Goal: Task Accomplishment & Management: Use online tool/utility

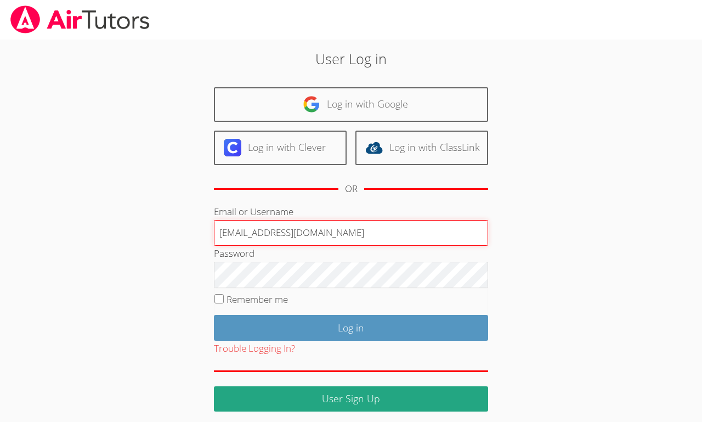
type input "[EMAIL_ADDRESS][DOMAIN_NAME]"
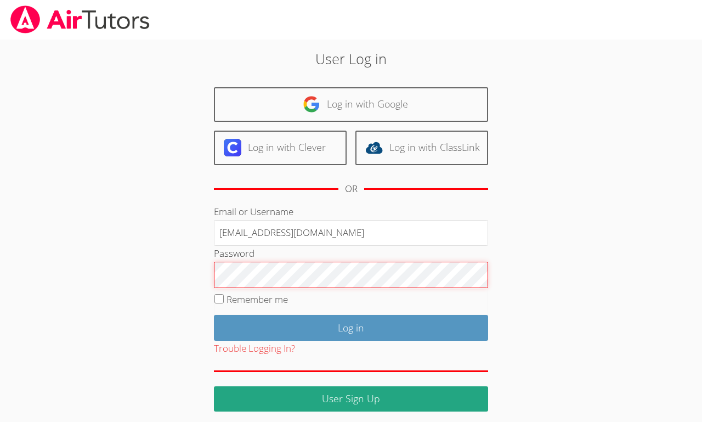
click at [214, 315] on input "Log in" at bounding box center [351, 328] width 274 height 26
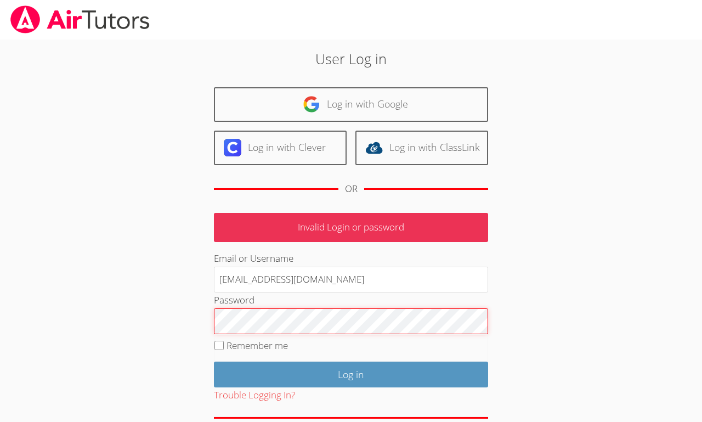
click at [214, 362] on input "Log in" at bounding box center [351, 375] width 274 height 26
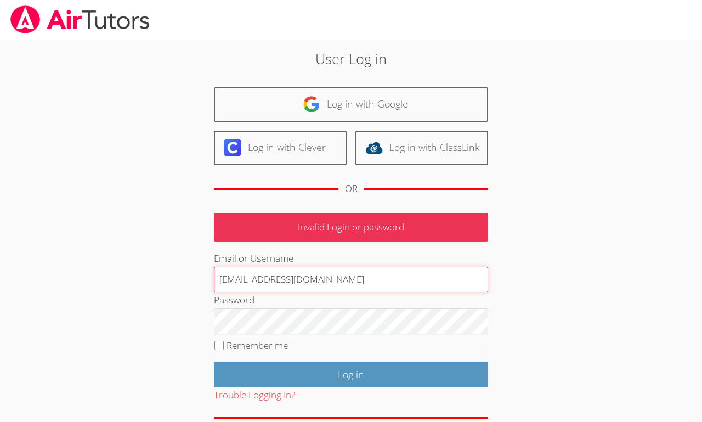
click at [281, 279] on input "[EMAIL_ADDRESS][DOMAIN_NAME]" at bounding box center [351, 280] width 274 height 26
type input "francouriberheinbolt@gmail.com"
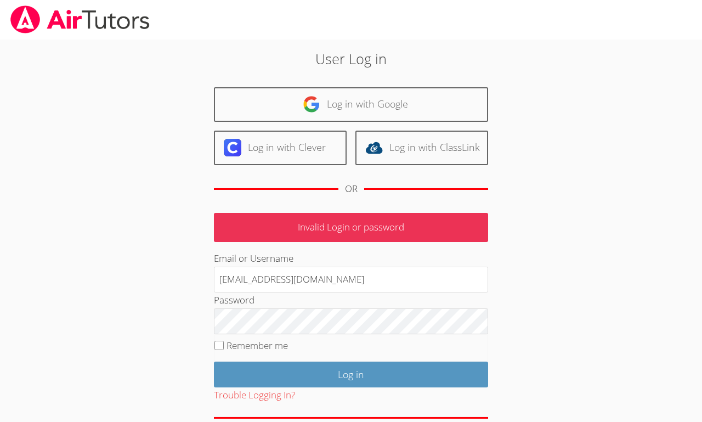
click at [268, 307] on div "Password" at bounding box center [351, 313] width 274 height 42
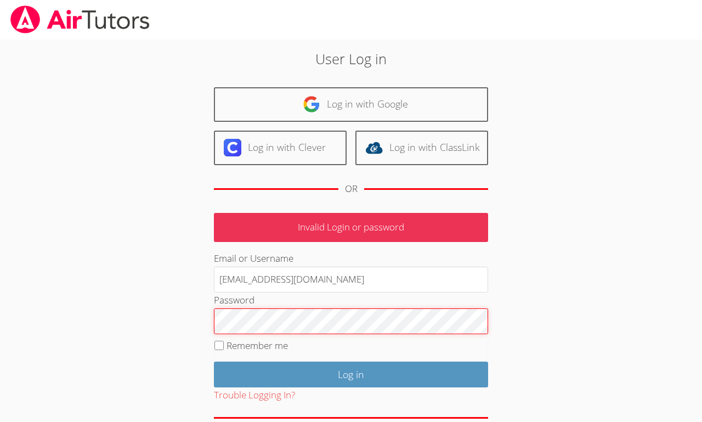
click at [214, 362] on input "Log in" at bounding box center [351, 375] width 274 height 26
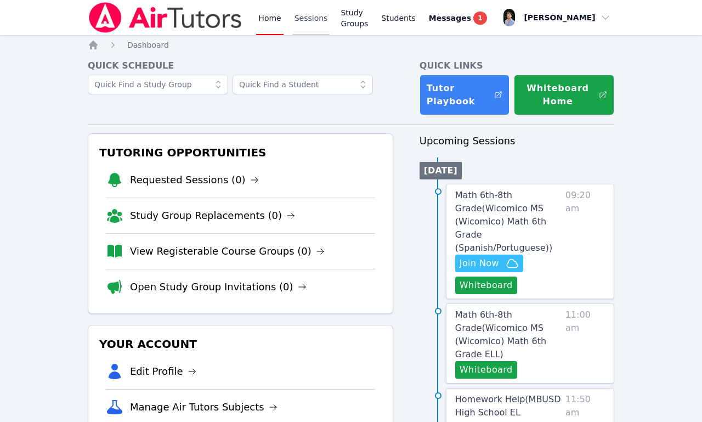
click at [305, 22] on link "Sessions" at bounding box center [311, 17] width 38 height 35
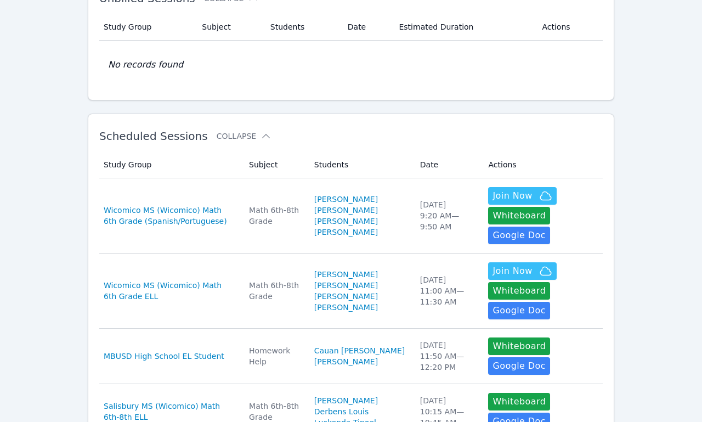
scroll to position [114, 0]
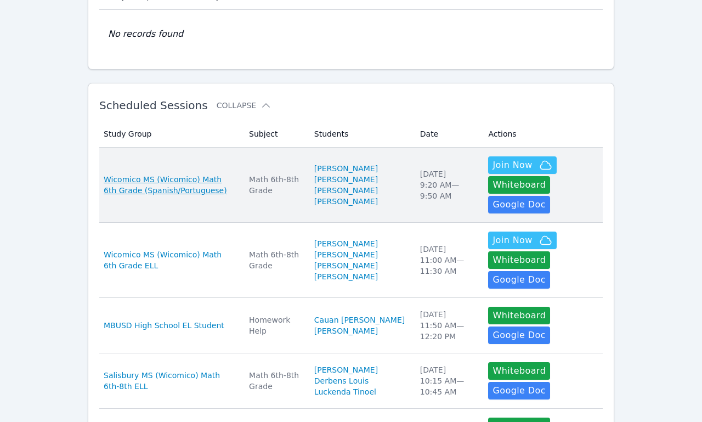
click at [184, 194] on span "Wicomico MS (Wicomico) Math 6th Grade (Spanish/Portuguese)" at bounding box center [170, 185] width 132 height 22
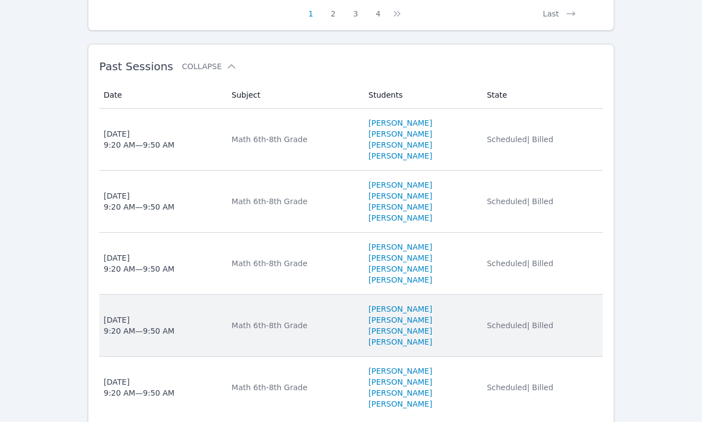
scroll to position [1141, 0]
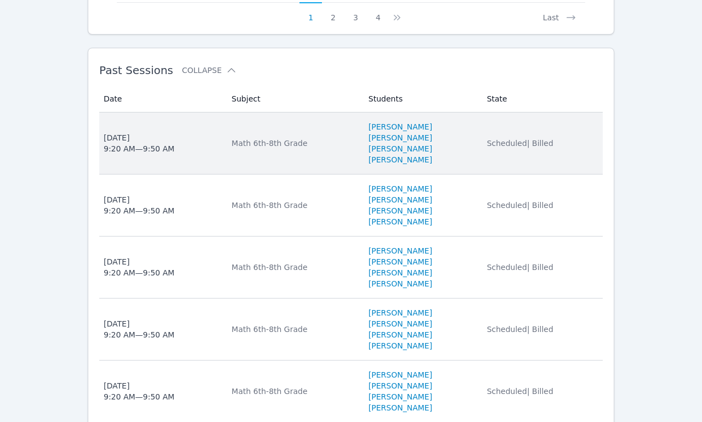
click at [474, 132] on li "[PERSON_NAME]" at bounding box center [421, 126] width 105 height 11
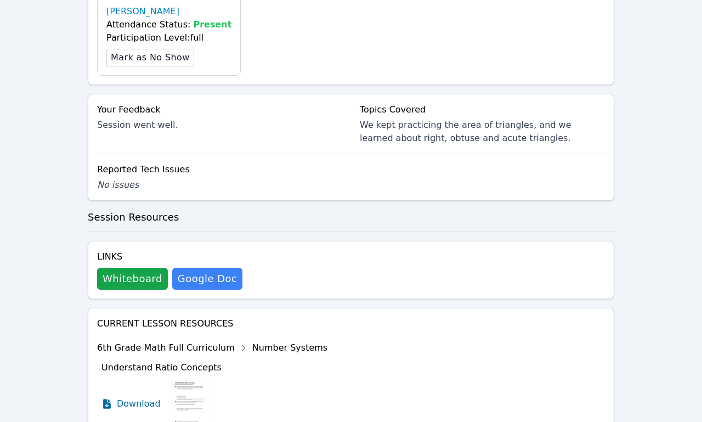
scroll to position [697, 0]
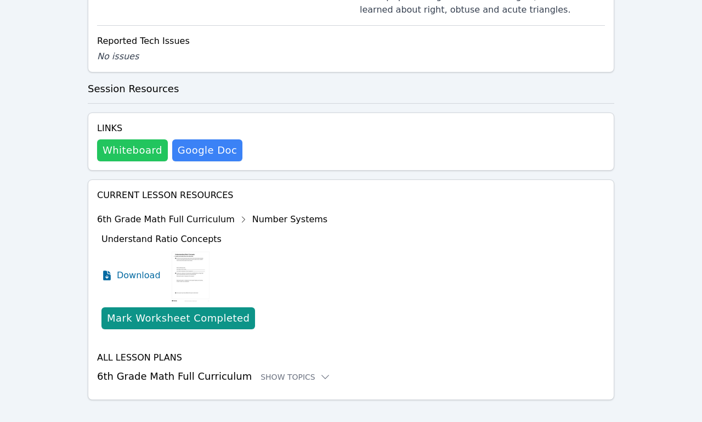
click at [138, 139] on button "Whiteboard" at bounding box center [132, 150] width 71 height 22
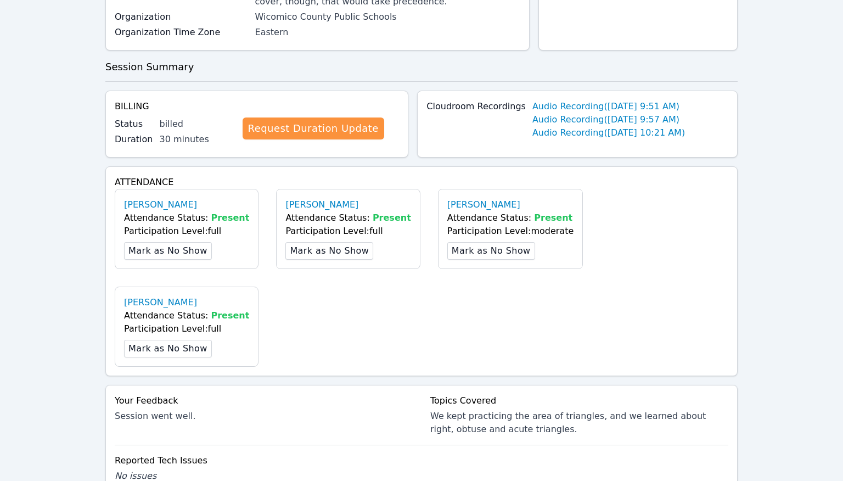
scroll to position [262, 0]
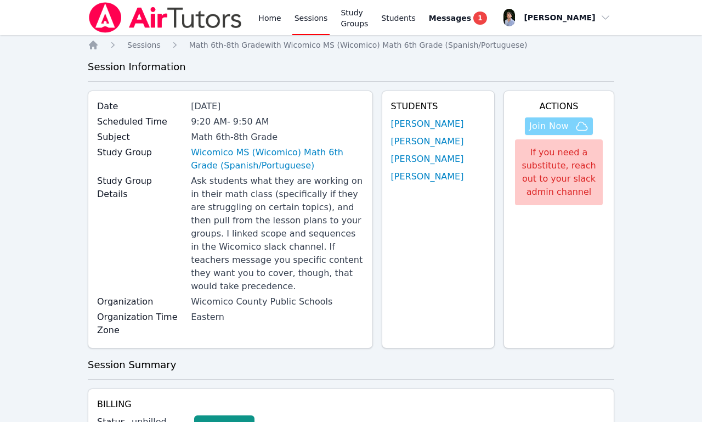
click at [548, 118] on button "Join Now" at bounding box center [559, 126] width 68 height 18
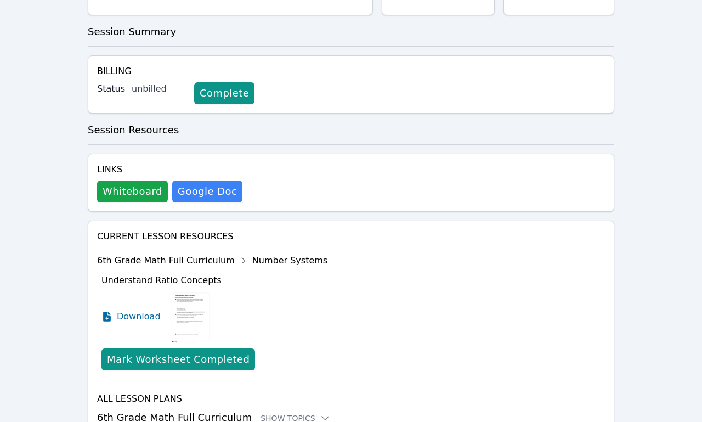
scroll to position [387, 0]
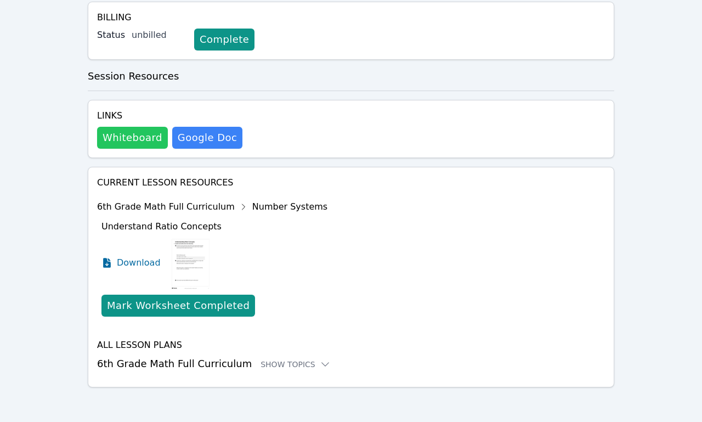
click at [144, 140] on button "Whiteboard" at bounding box center [132, 138] width 71 height 22
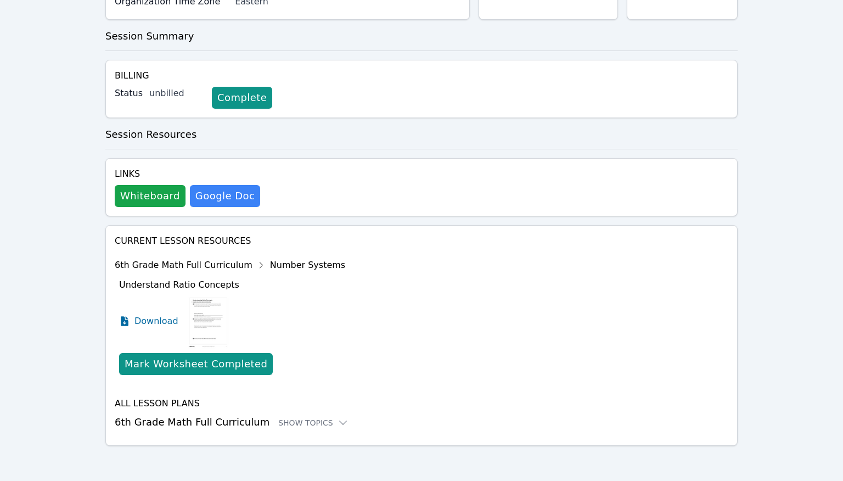
scroll to position [0, 0]
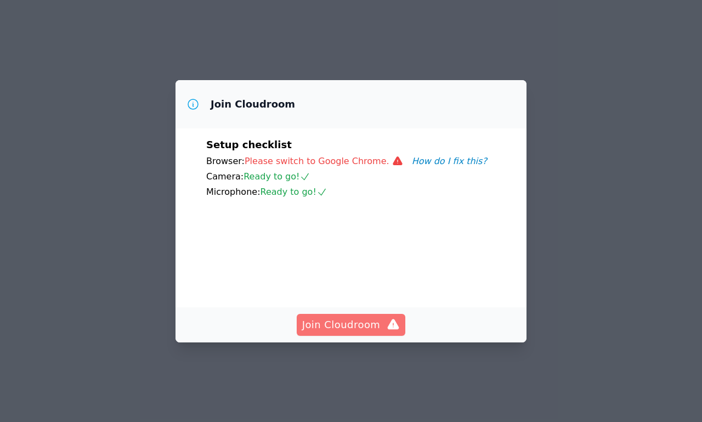
click at [360, 332] on span "Join Cloudroom" at bounding box center [351, 324] width 98 height 15
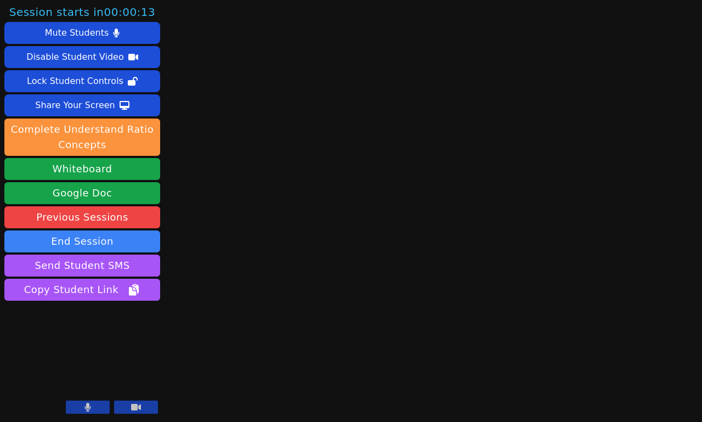
click at [130, 403] on button at bounding box center [136, 406] width 44 height 13
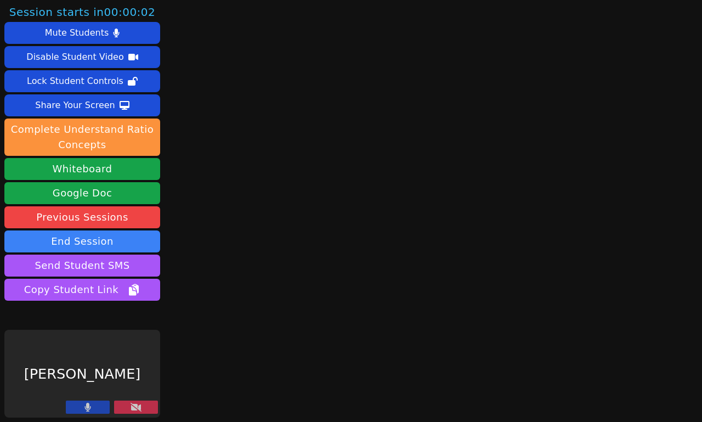
click at [130, 403] on button at bounding box center [136, 406] width 44 height 13
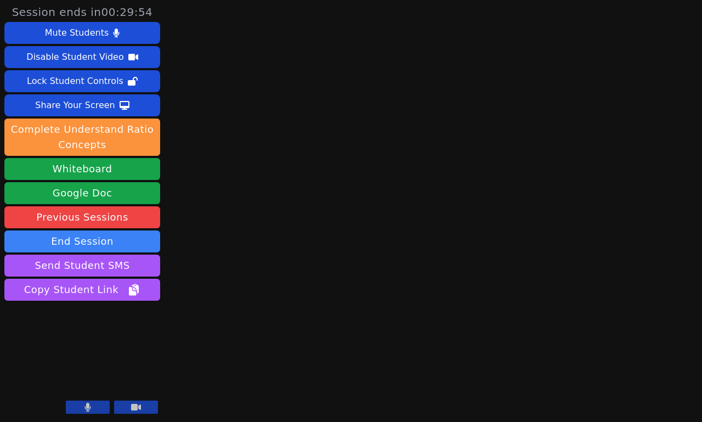
click at [132, 406] on icon at bounding box center [136, 407] width 10 height 9
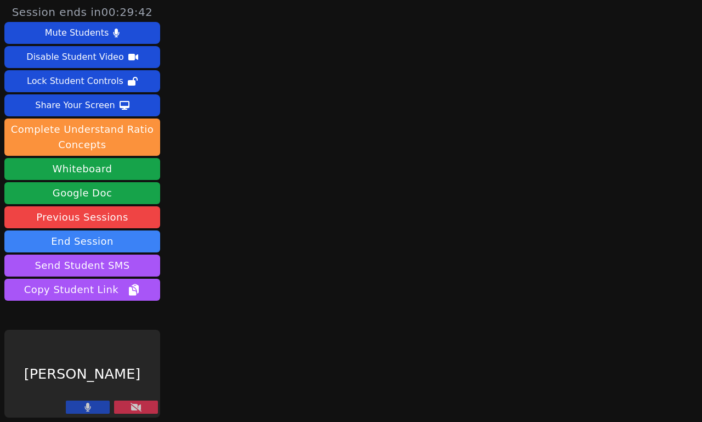
click at [132, 406] on icon at bounding box center [136, 407] width 11 height 9
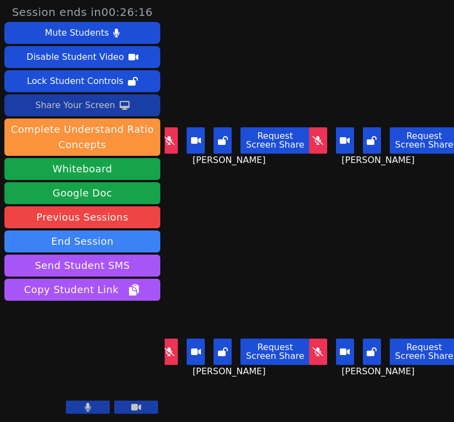
click at [129, 107] on button "Share Your Screen" at bounding box center [82, 105] width 156 height 22
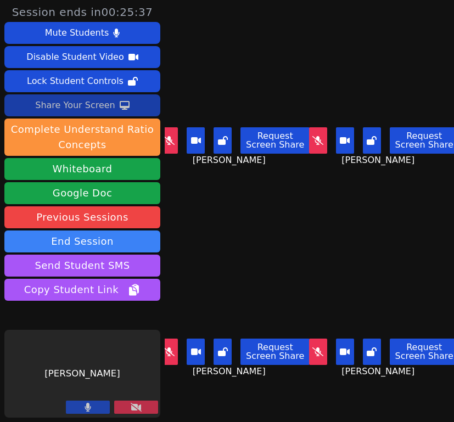
click at [94, 105] on div "Share Your Screen" at bounding box center [75, 106] width 80 height 18
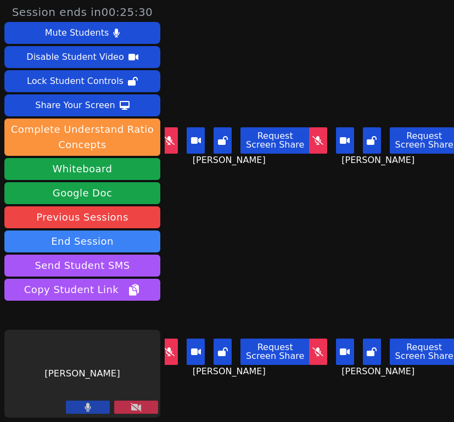
click at [399, 200] on div "[PERSON_NAME] Request Screen Share [PERSON_NAME]" at bounding box center [384, 105] width 140 height 211
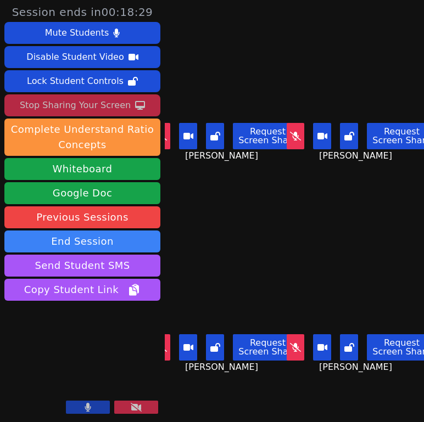
click at [89, 103] on div "Stop Sharing Your Screen" at bounding box center [75, 106] width 111 height 18
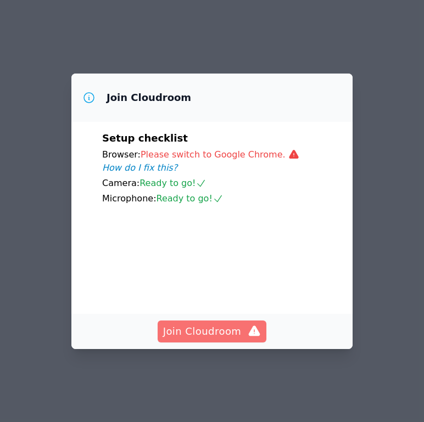
click at [227, 339] on span "Join Cloudroom" at bounding box center [212, 331] width 98 height 15
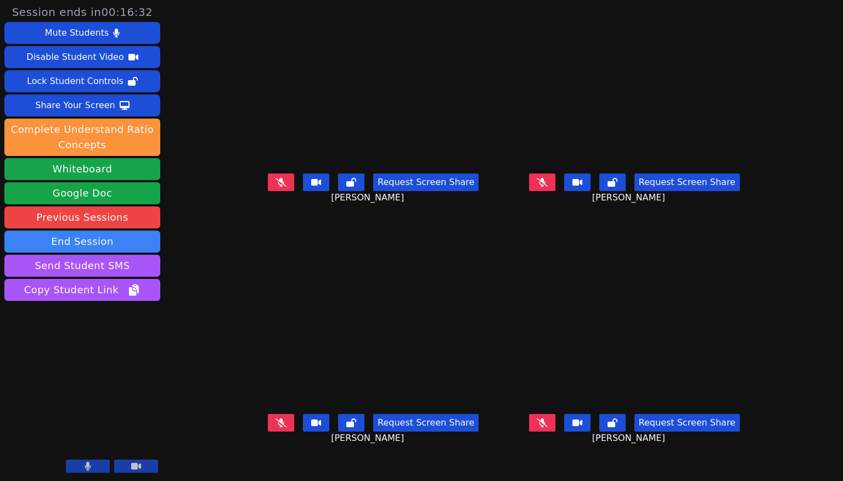
click at [96, 421] on button at bounding box center [88, 465] width 44 height 13
click at [87, 421] on button at bounding box center [88, 465] width 44 height 13
click at [93, 421] on button at bounding box center [88, 465] width 44 height 13
click at [128, 421] on button at bounding box center [136, 465] width 44 height 13
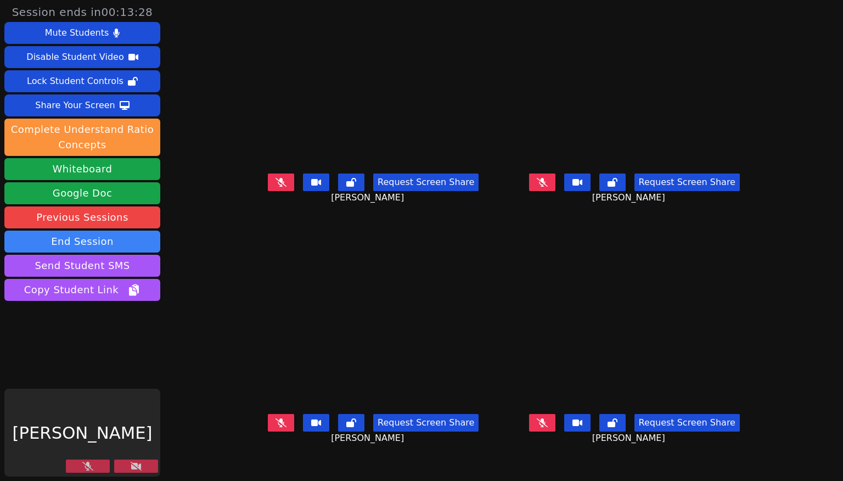
click at [128, 421] on button at bounding box center [136, 465] width 44 height 13
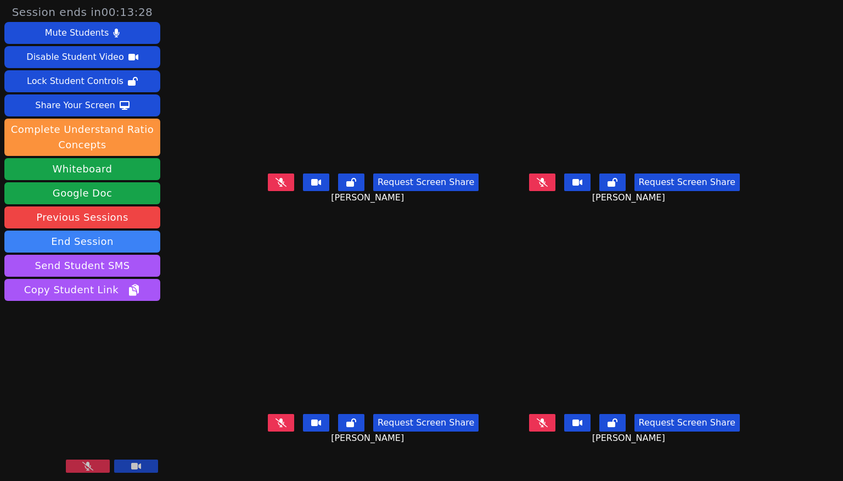
click at [100, 421] on button at bounding box center [88, 465] width 44 height 13
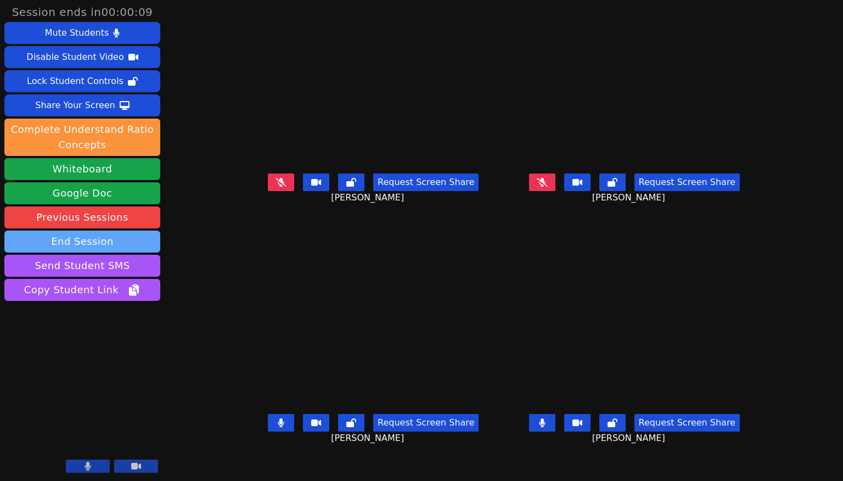
click at [126, 237] on button "End Session" at bounding box center [82, 241] width 156 height 22
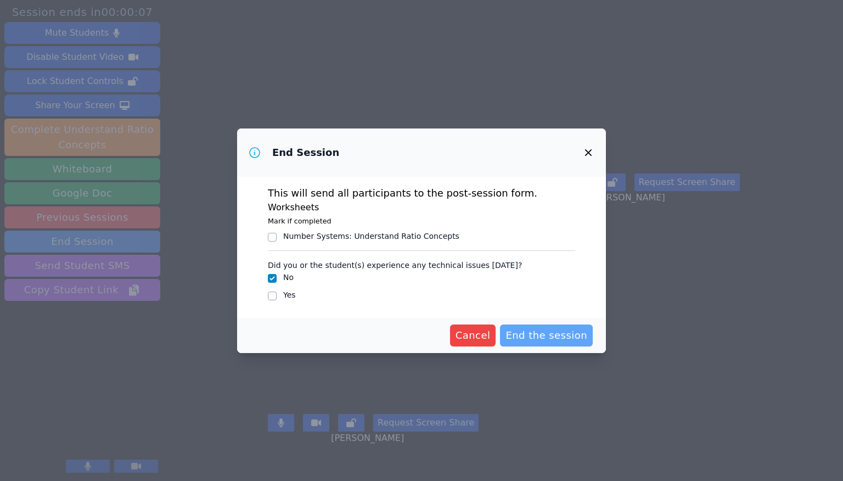
click at [423, 331] on span "End the session" at bounding box center [546, 335] width 82 height 15
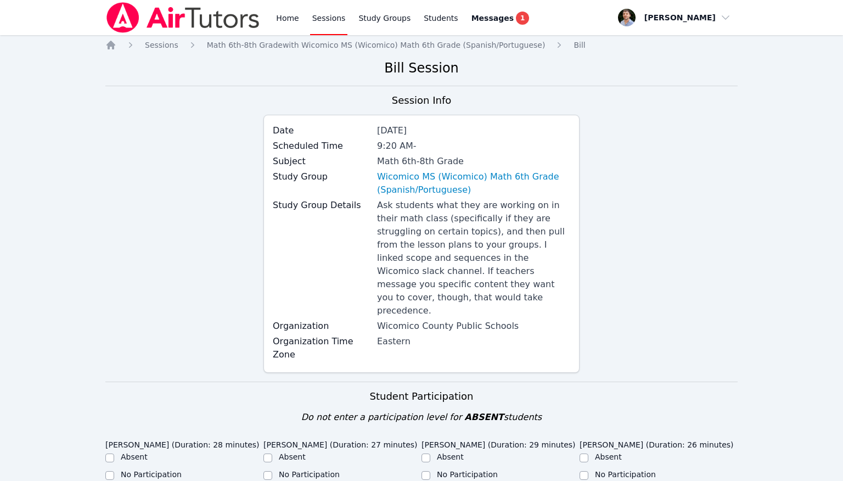
scroll to position [251, 0]
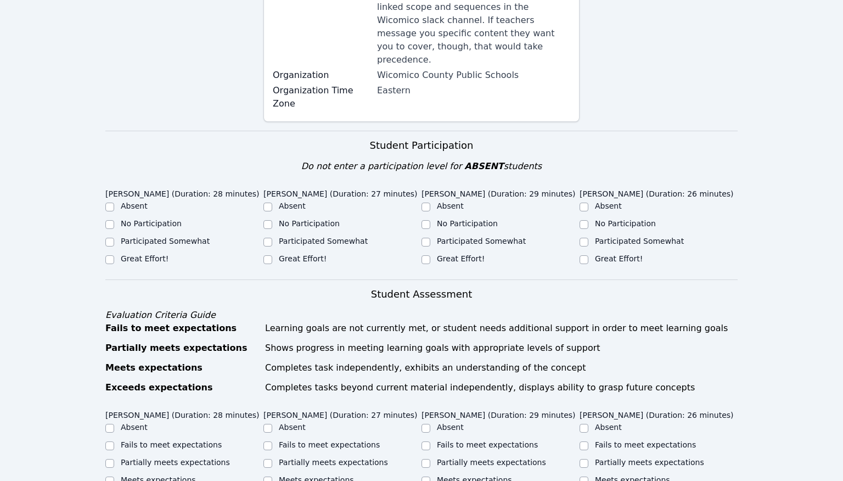
click at [153, 254] on label "Great Effort!" at bounding box center [145, 258] width 48 height 9
click at [114, 255] on input "Great Effort!" at bounding box center [109, 259] width 9 height 9
checkbox input "true"
click at [279, 253] on div "Great Effort!" at bounding box center [342, 259] width 158 height 13
click at [344, 253] on div "Great Effort!" at bounding box center [342, 259] width 158 height 13
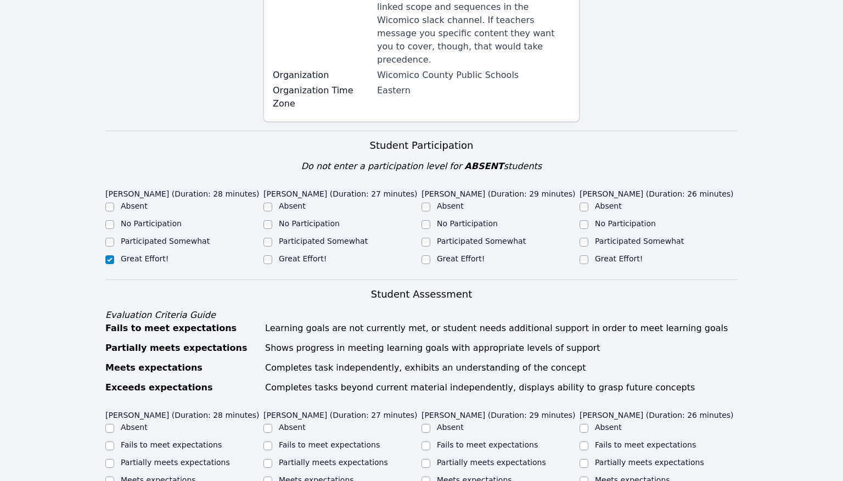
click at [295, 254] on label "Great Effort!" at bounding box center [303, 258] width 48 height 9
click at [272, 255] on input "Great Effort!" at bounding box center [267, 259] width 9 height 9
checkbox input "true"
click at [423, 254] on label "Great Effort!" at bounding box center [461, 258] width 48 height 9
click at [423, 255] on input "Great Effort!" at bounding box center [425, 259] width 9 height 9
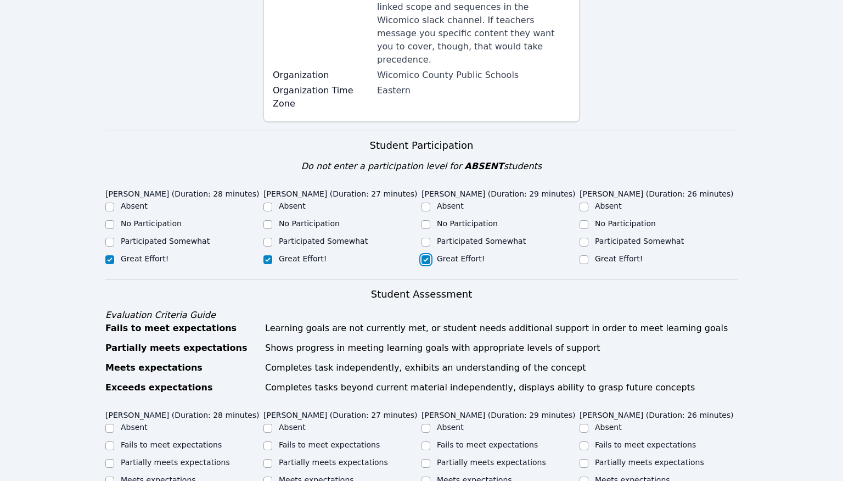
checkbox input "true"
click at [423, 253] on div "Great Effort!" at bounding box center [658, 259] width 158 height 13
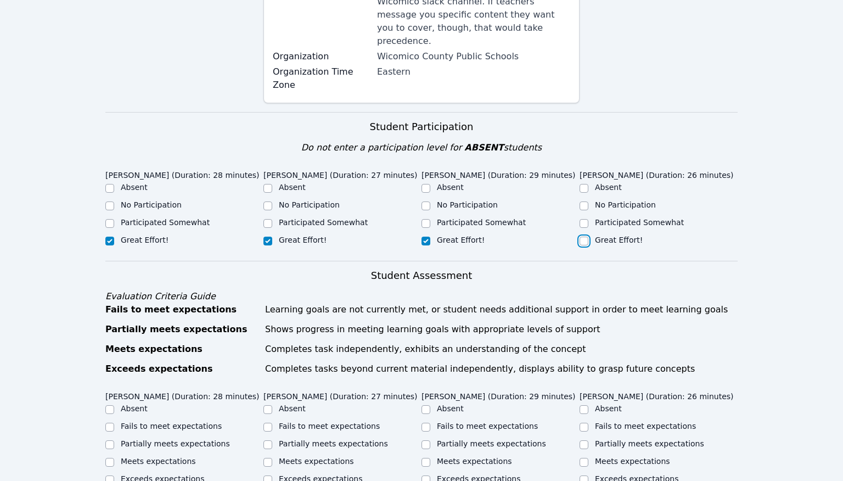
click at [423, 236] on input "Great Effort!" at bounding box center [583, 240] width 9 height 9
checkbox input "true"
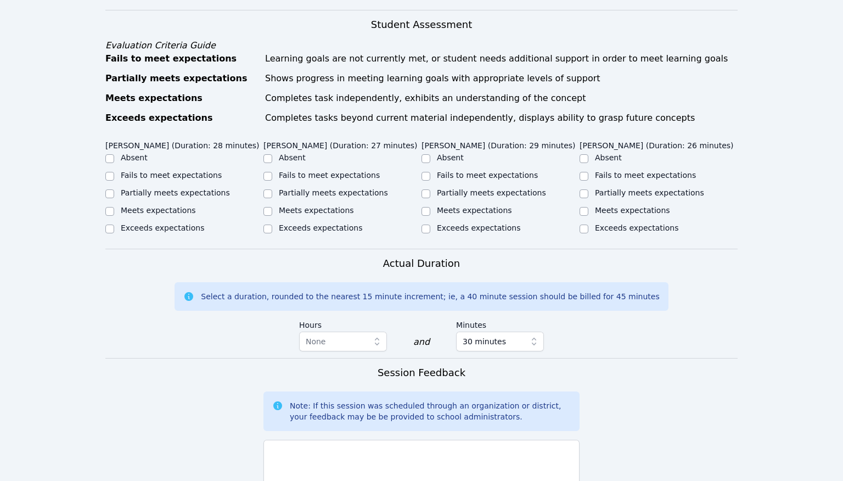
click at [144, 210] on label "Meets expectations" at bounding box center [158, 210] width 75 height 9
click at [114, 210] on input "Meets expectations" at bounding box center [109, 211] width 9 height 9
checkbox input "true"
click at [313, 211] on label "Meets expectations" at bounding box center [316, 210] width 75 height 9
click at [272, 211] on input "Meets expectations" at bounding box center [267, 211] width 9 height 9
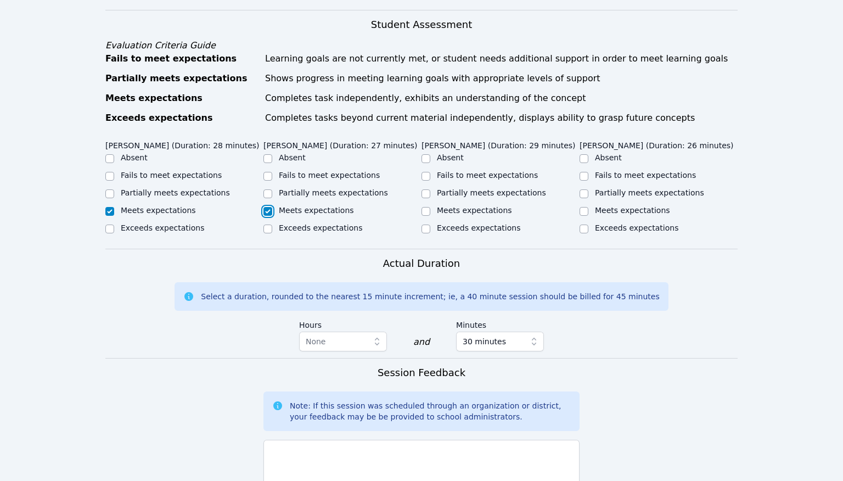
checkbox input "true"
click at [423, 210] on label "Meets expectations" at bounding box center [474, 210] width 75 height 9
click at [423, 210] on input "Meets expectations" at bounding box center [425, 211] width 9 height 9
checkbox input "true"
click at [423, 212] on label "Meets expectations" at bounding box center [632, 210] width 75 height 9
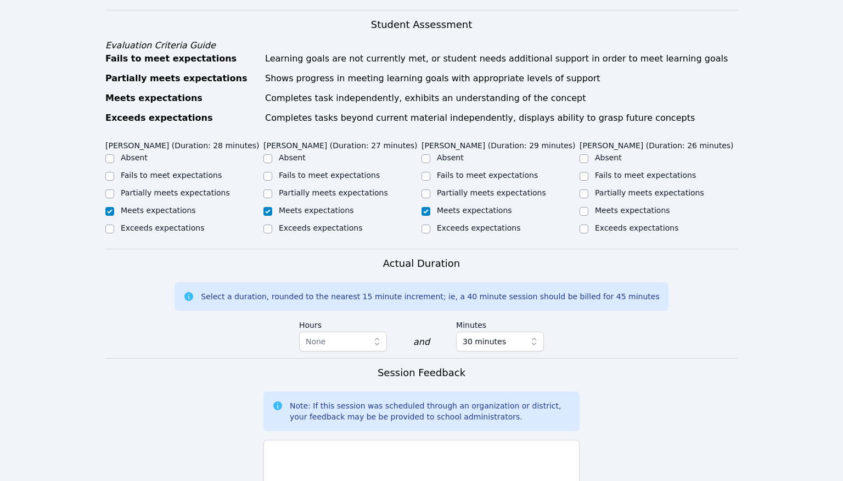
click at [423, 212] on input "Meets expectations" at bounding box center [583, 211] width 9 height 9
checkbox input "true"
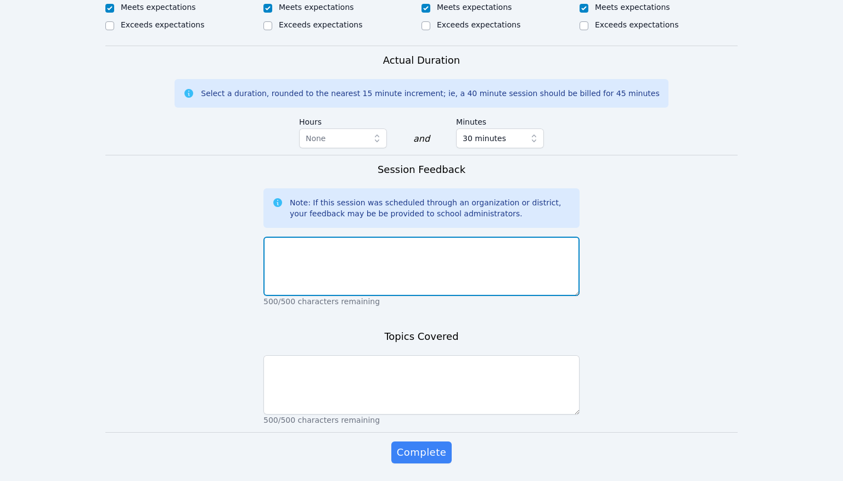
click at [423, 291] on textarea at bounding box center [421, 265] width 316 height 59
type textarea "Session went really well."
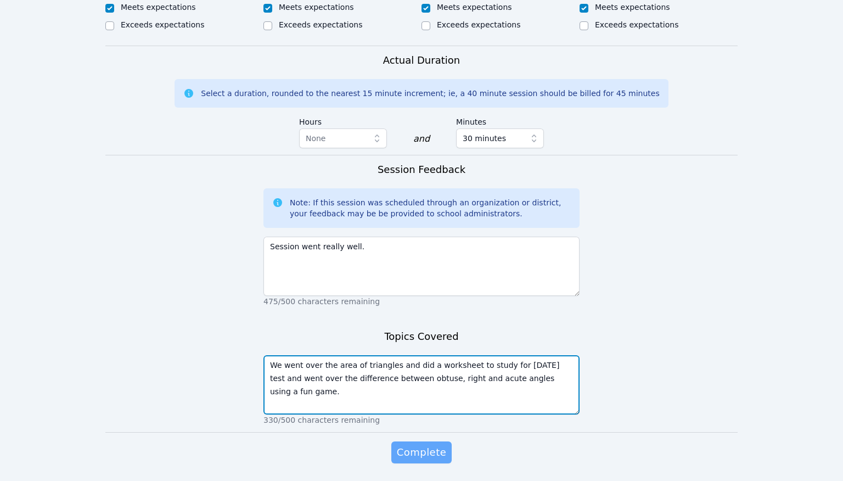
type textarea "We went over the area of triangles and did a worksheet to study for tomorrow's …"
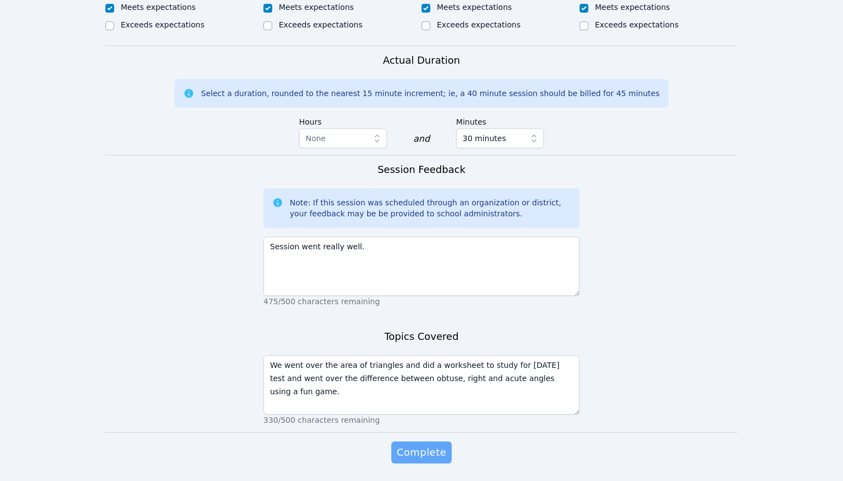
click at [423, 421] on span "Complete" at bounding box center [421, 451] width 49 height 15
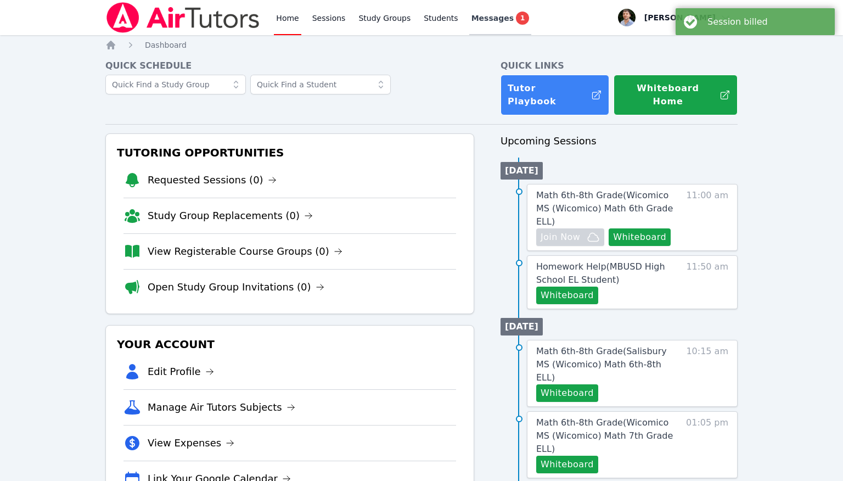
click at [423, 28] on link "Messages 1" at bounding box center [500, 17] width 63 height 35
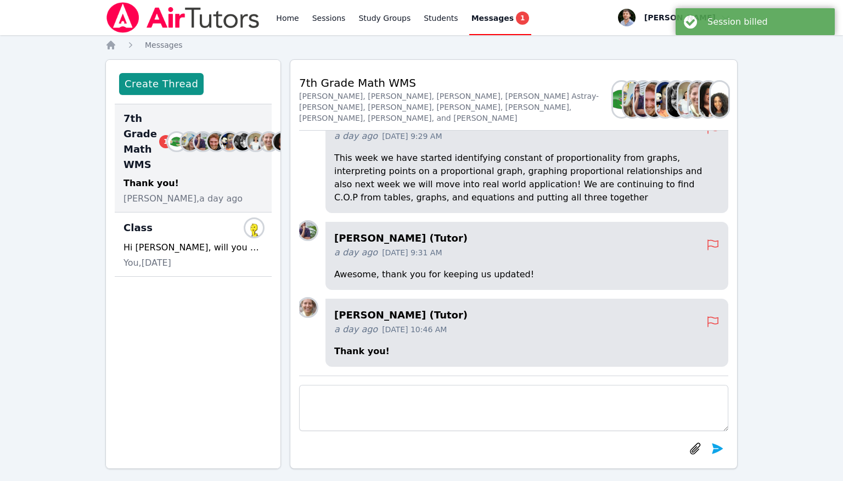
scroll to position [10, 0]
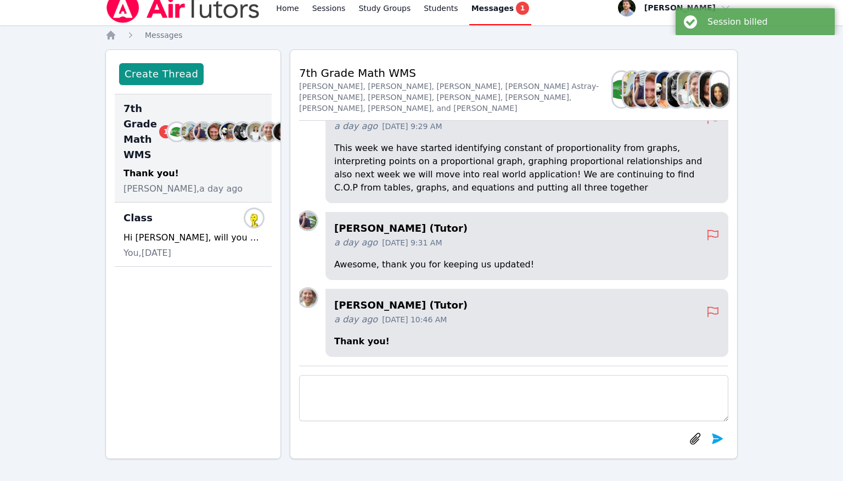
click at [238, 187] on div "Diana Andrade, a day ago" at bounding box center [192, 188] width 139 height 13
